Goal: Use online tool/utility: Utilize a website feature to perform a specific function

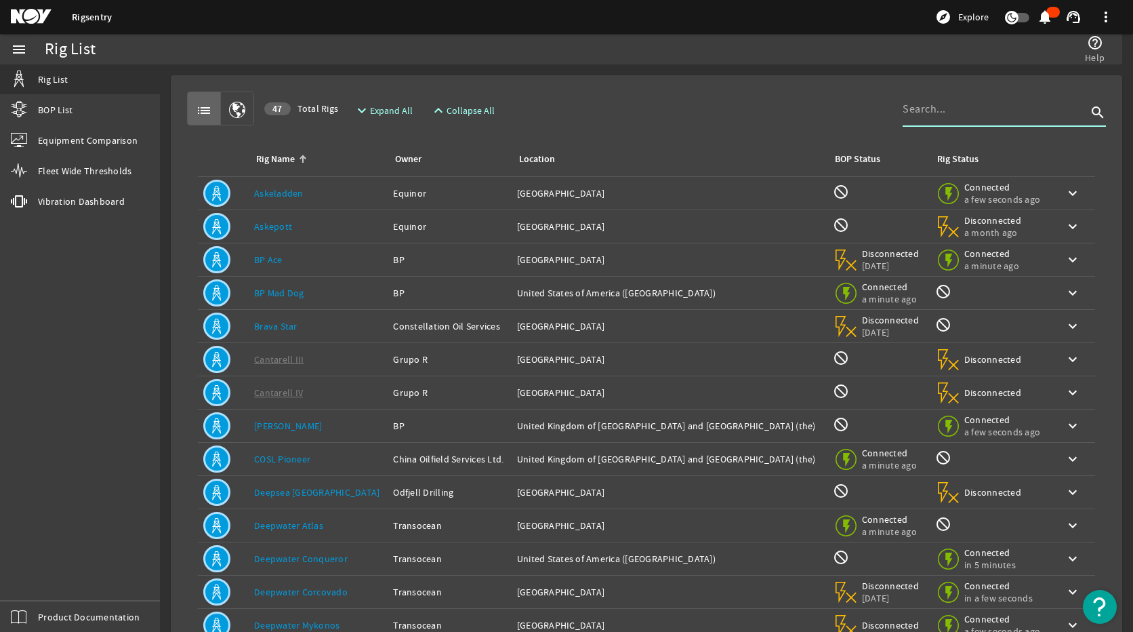
click at [986, 113] on input at bounding box center [995, 109] width 184 height 16
type input "atlas"
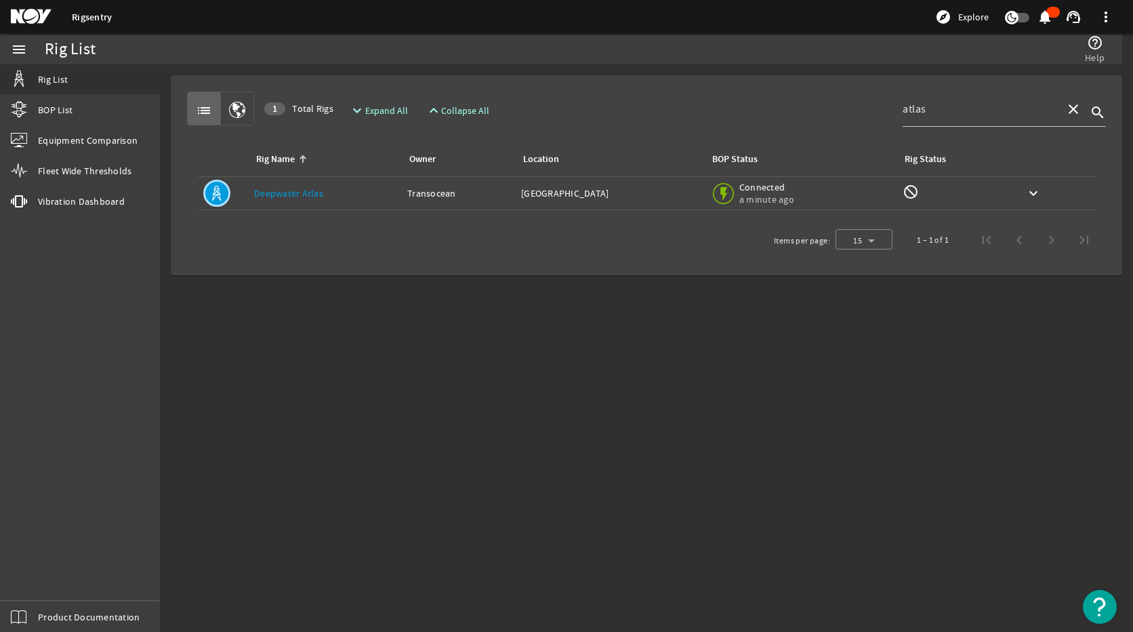
click at [310, 190] on link "Deepwater Atlas" at bounding box center [288, 193] width 69 height 12
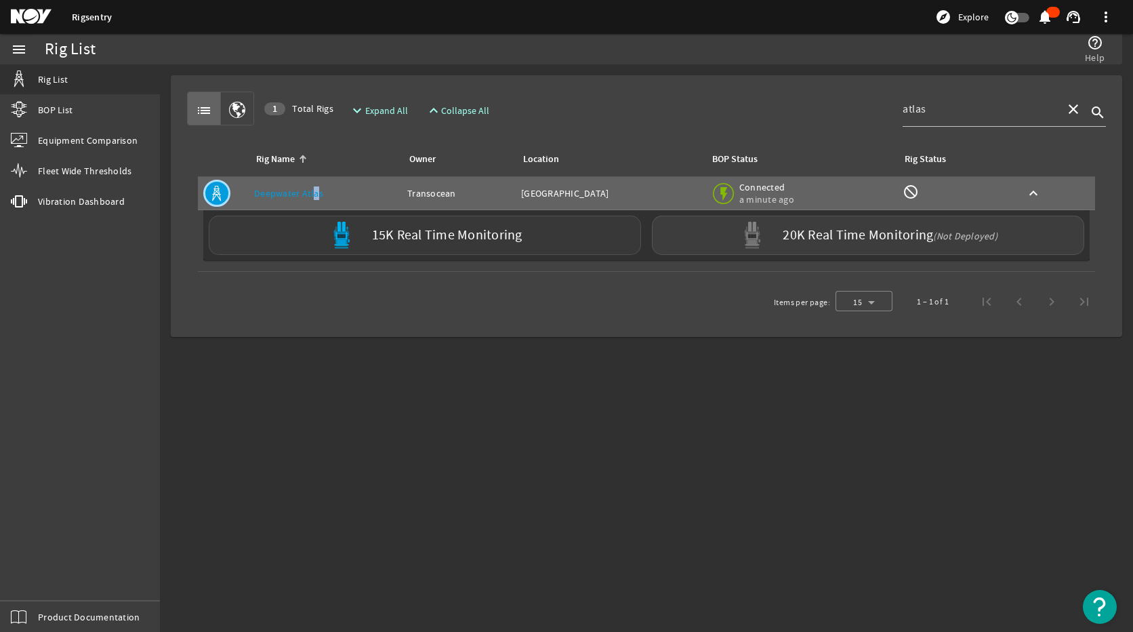
click at [474, 233] on label "15K Real Time Monitoring" at bounding box center [447, 235] width 150 height 14
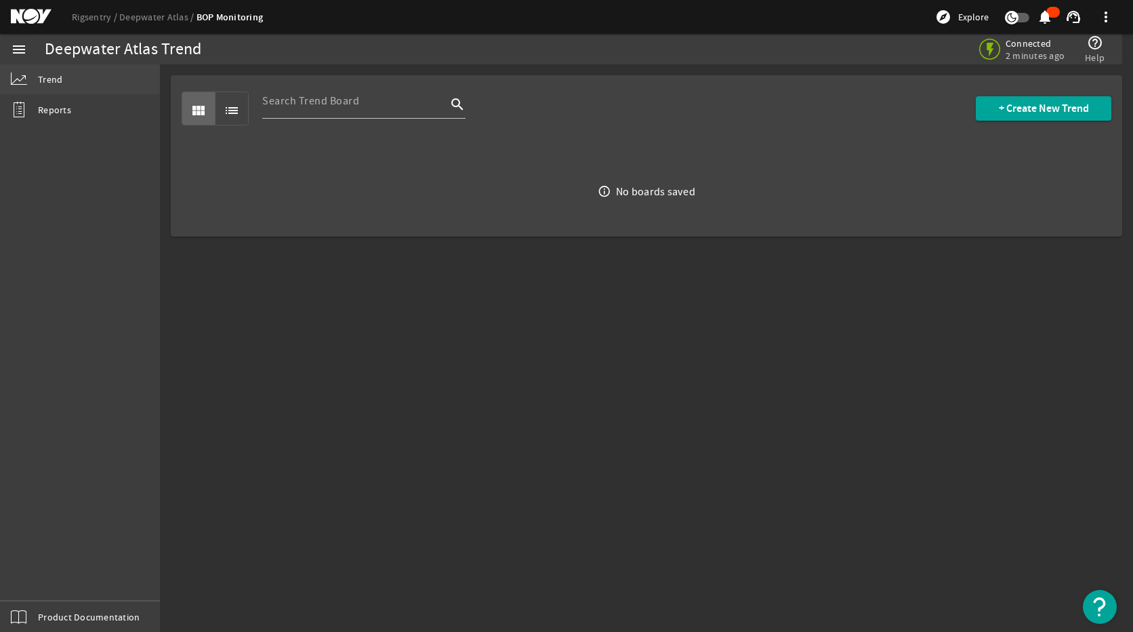
click at [41, 82] on span "Trend" at bounding box center [50, 80] width 24 height 14
click at [991, 109] on span at bounding box center [1044, 108] width 136 height 33
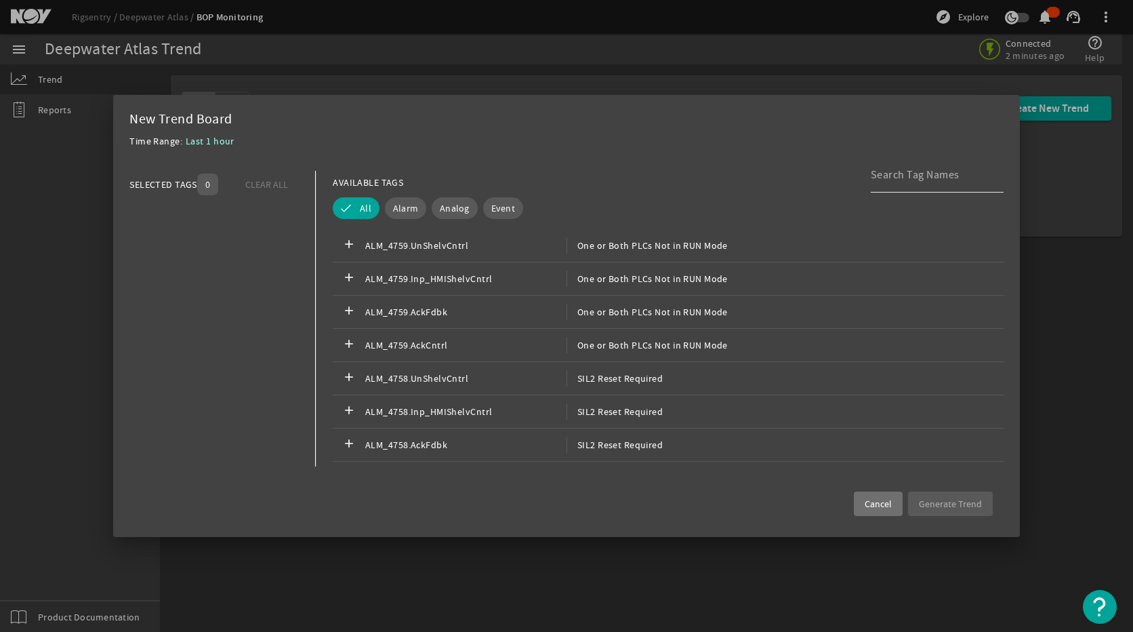
click at [916, 181] on input at bounding box center [932, 175] width 122 height 16
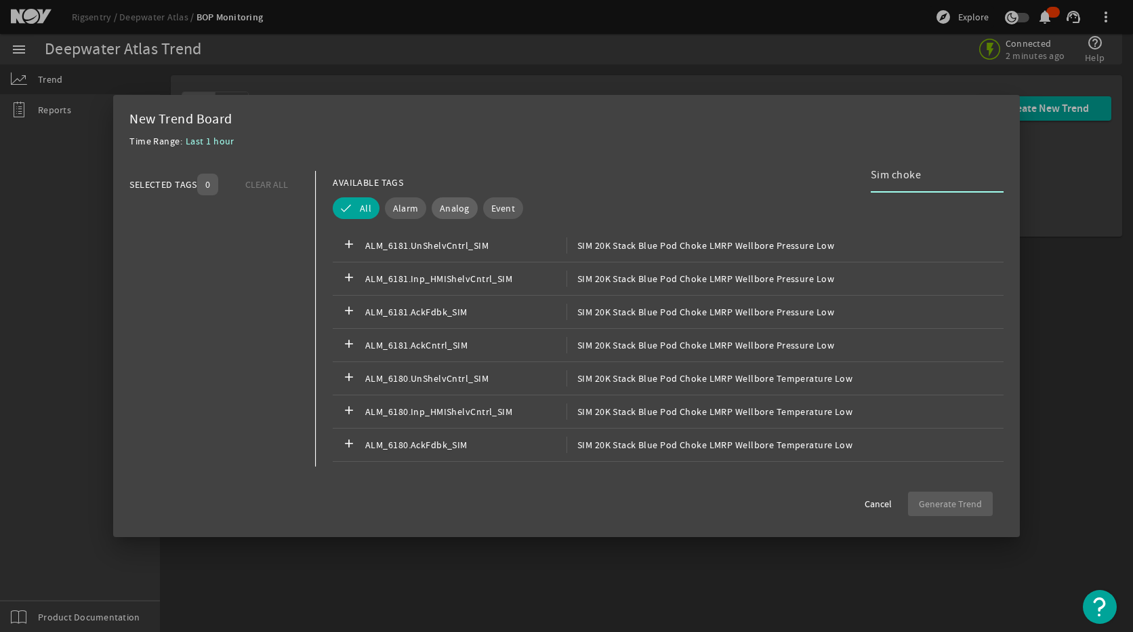
click at [461, 212] on span "Analog" at bounding box center [455, 208] width 30 height 14
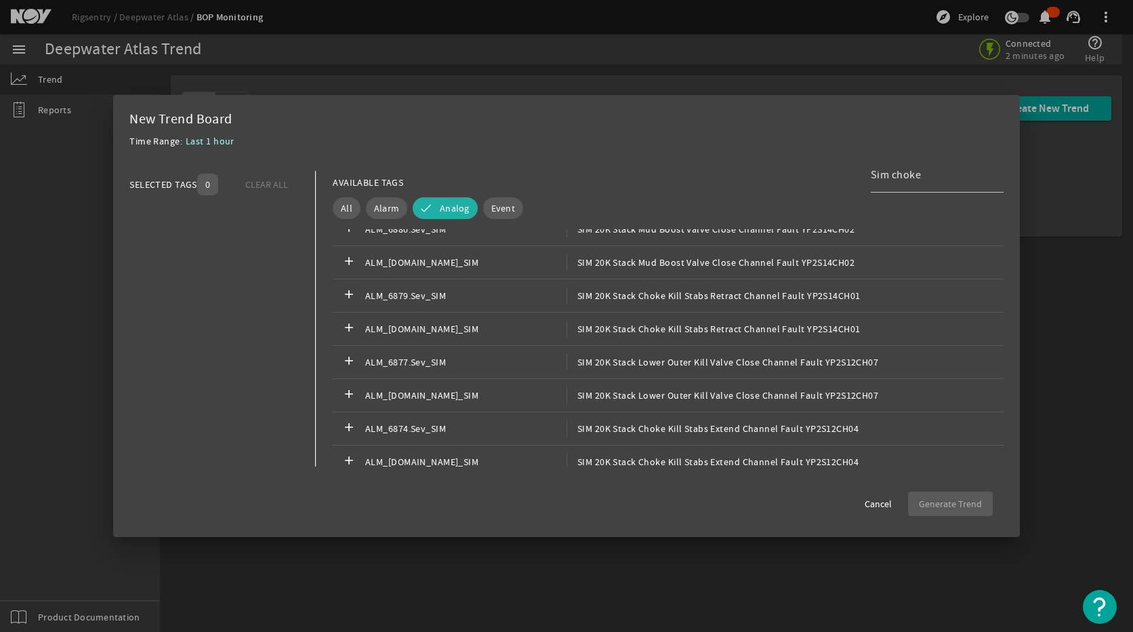
scroll to position [2852, 0]
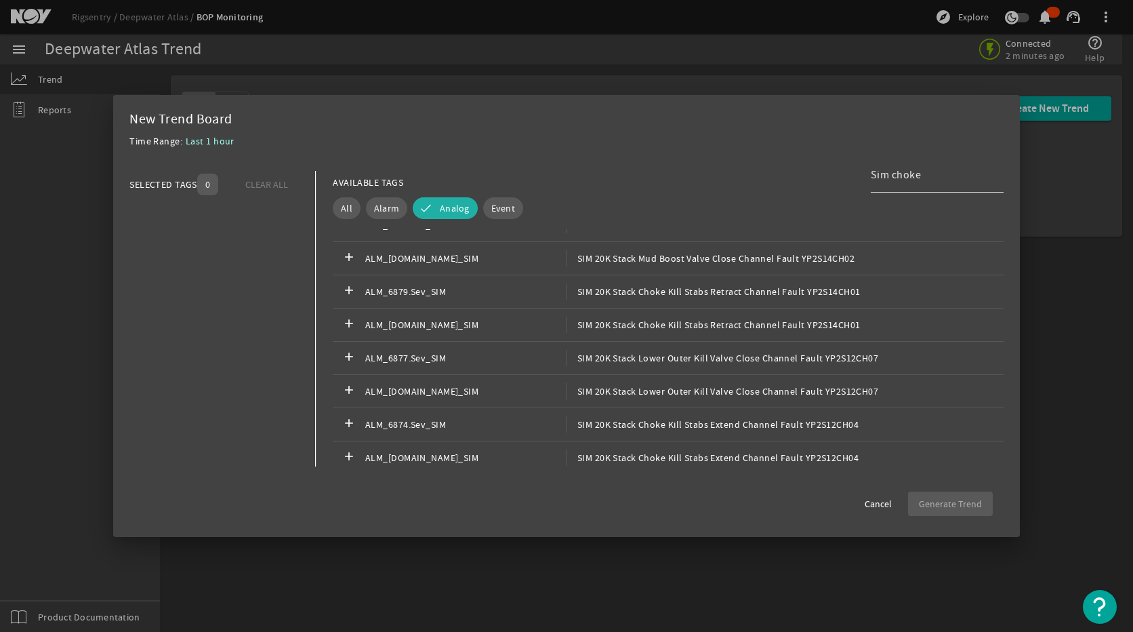
click at [951, 169] on input "Sim choke" at bounding box center [932, 175] width 122 height 16
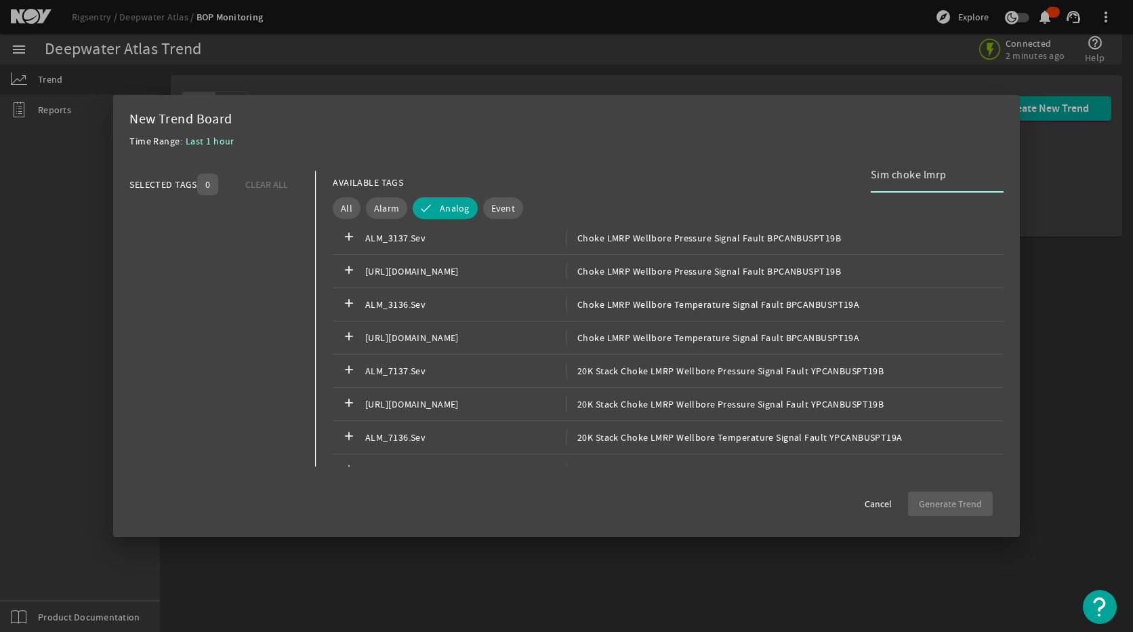
scroll to position [896, 0]
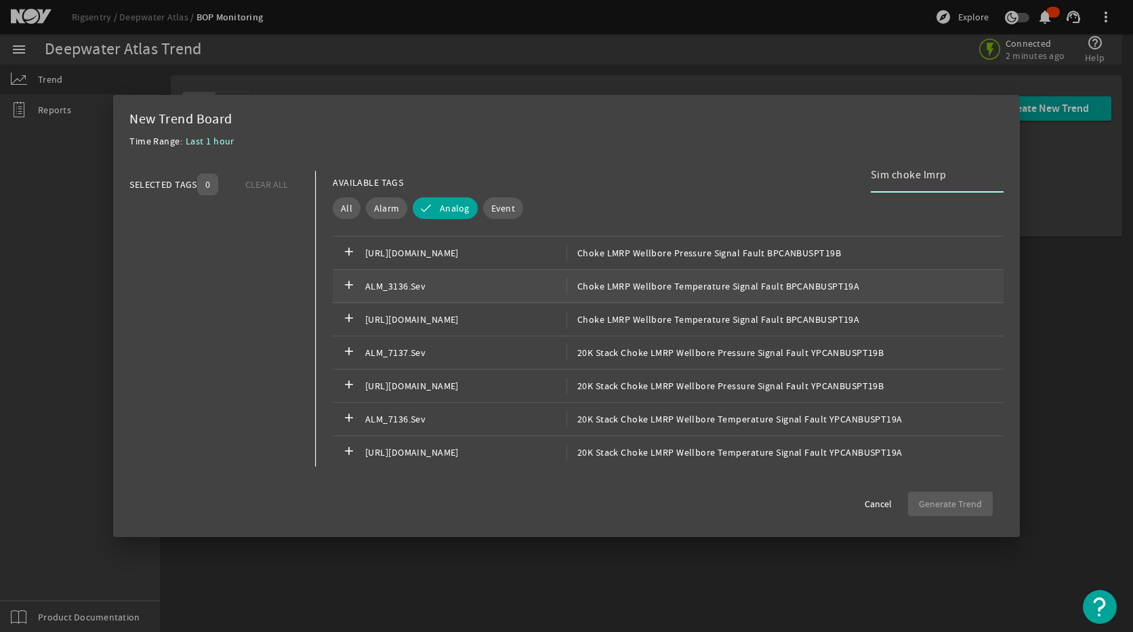
type input "Sim choke lmrp"
click at [646, 295] on div "add ALM_3136.Sev Choke LMRP Wellbore Temperature Signal Fault BPCANBUSPT19A" at bounding box center [668, 286] width 671 height 33
click at [646, 295] on div "check ALM_3136.Sev Choke LMRP Wellbore Temperature Signal Fault BPCANBUSPT19A" at bounding box center [668, 286] width 671 height 33
click at [624, 260] on span "20K Stack Choke LMRP Wellbore Temperature Signal Fault BPCANBUSPT19A" at bounding box center [735, 254] width 337 height 16
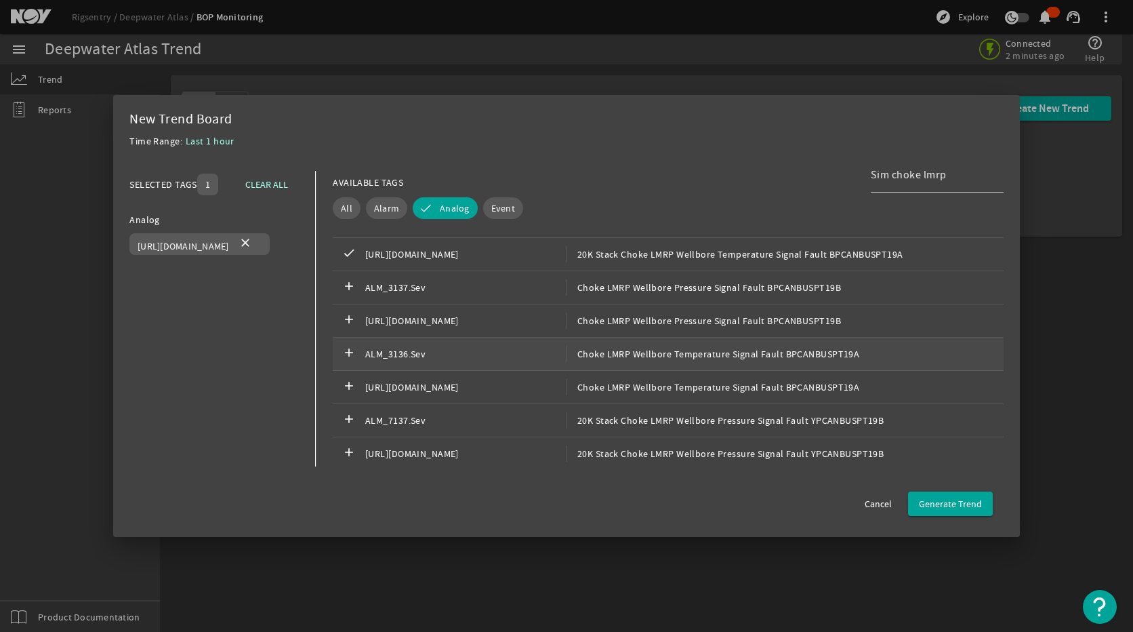
click at [635, 355] on span "Choke LMRP Wellbore Temperature Signal Fault BPCANBUSPT19A" at bounding box center [713, 354] width 293 height 16
click at [931, 503] on span "Generate Trend" at bounding box center [950, 504] width 63 height 14
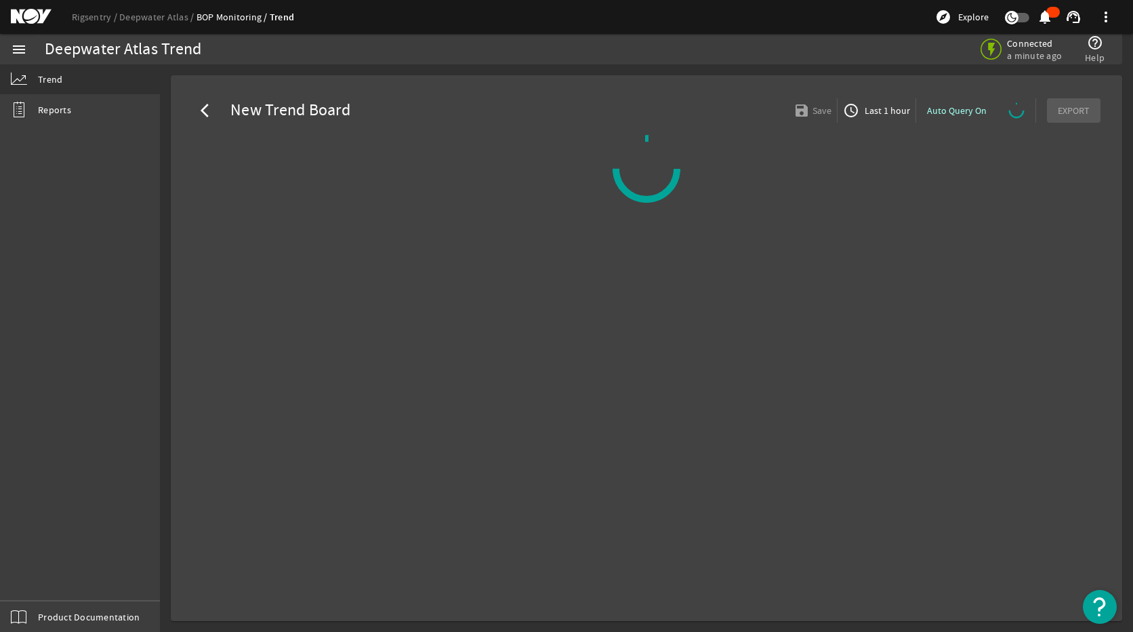
select select "ALL"
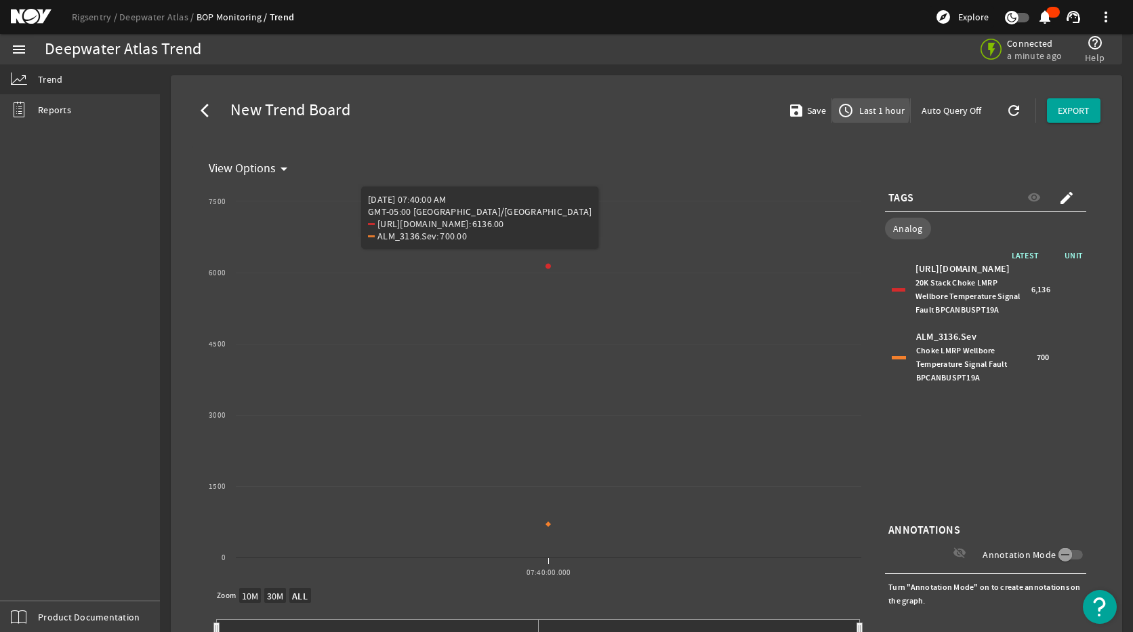
click at [857, 109] on span "Last 1 hour" at bounding box center [881, 111] width 48 height 14
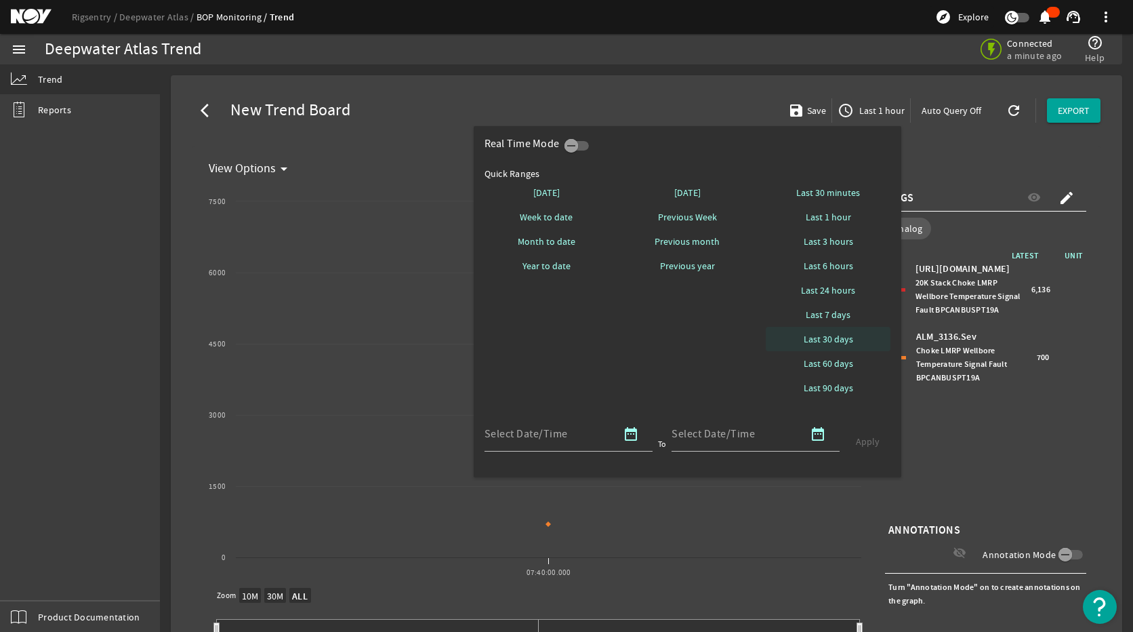
click at [846, 342] on span "Last 30 days" at bounding box center [828, 339] width 49 height 14
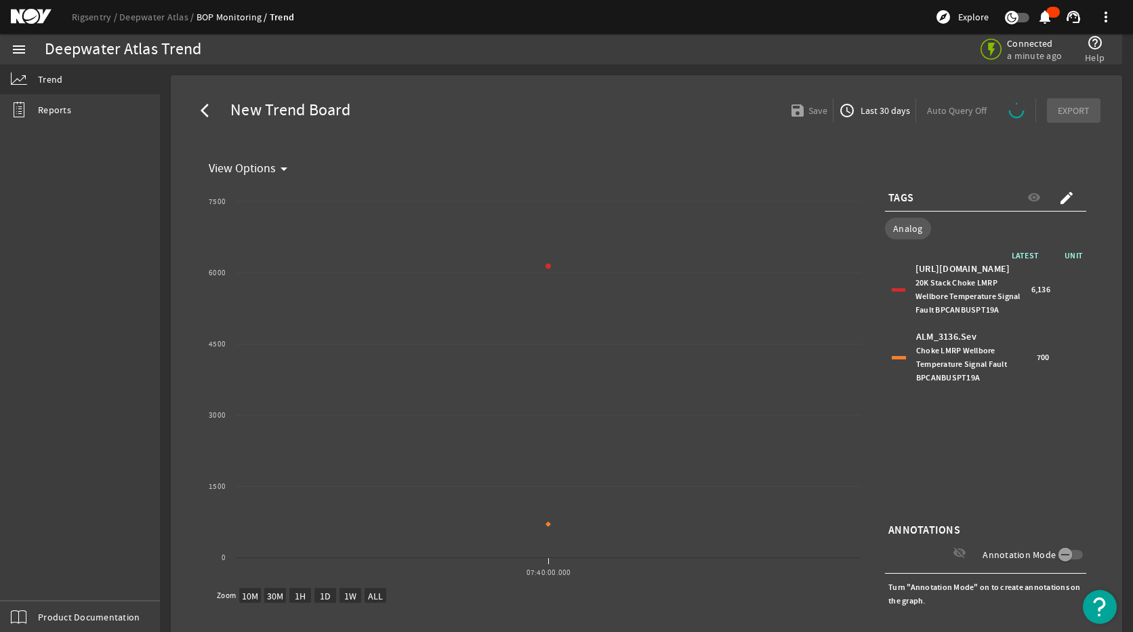
select select "ALL"
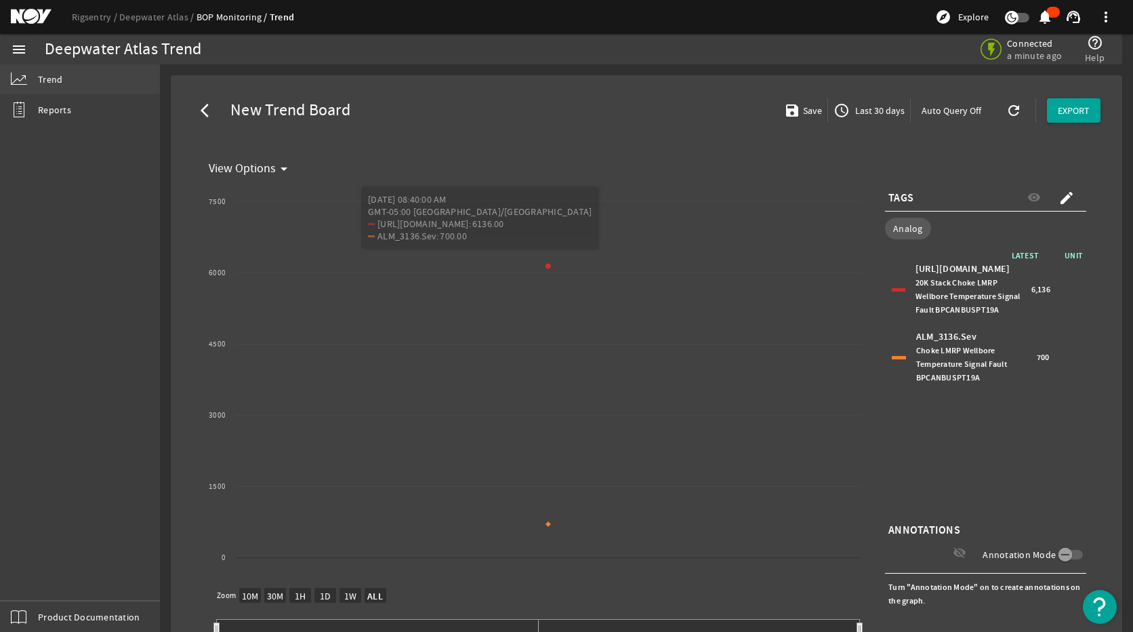
click at [43, 83] on span "Trend" at bounding box center [50, 80] width 24 height 14
